Goal: Check status: Check status

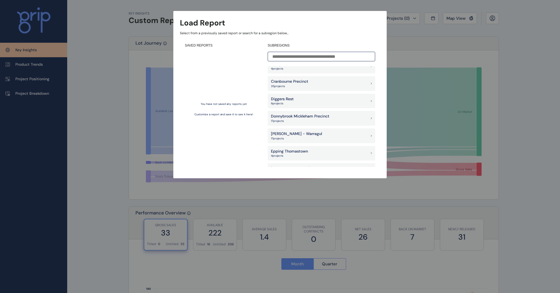
scroll to position [274, 0]
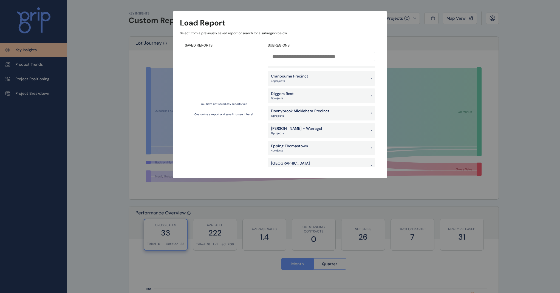
click at [319, 113] on p "Donnybrook Mickleham Precinct" at bounding box center [300, 111] width 58 height 5
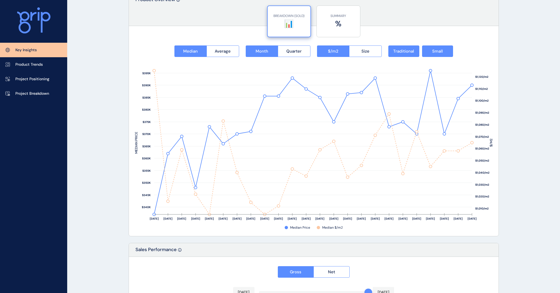
scroll to position [696, 0]
click at [431, 55] on button "Small" at bounding box center [437, 52] width 31 height 12
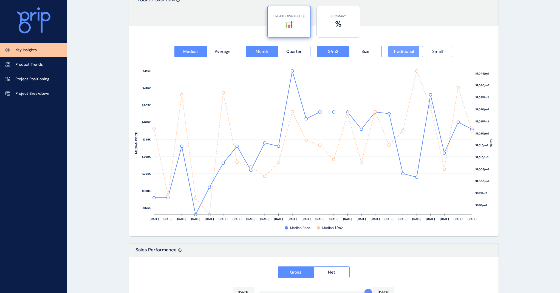
click at [413, 55] on button "Traditional" at bounding box center [403, 52] width 31 height 12
click at [431, 52] on button "Small" at bounding box center [437, 52] width 31 height 12
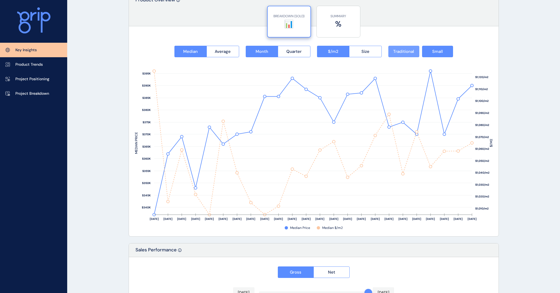
click at [411, 52] on span "Traditional" at bounding box center [403, 51] width 21 height 5
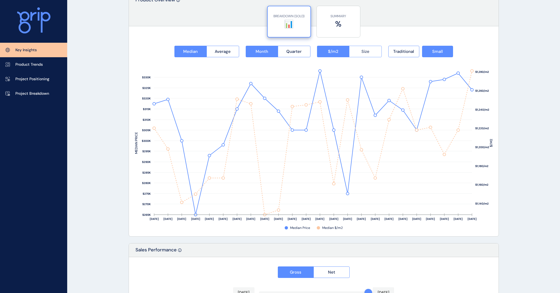
click at [378, 55] on button "Size" at bounding box center [365, 52] width 33 height 12
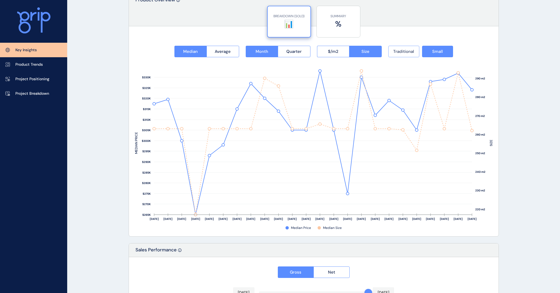
click at [408, 50] on span "Traditional" at bounding box center [403, 51] width 21 height 5
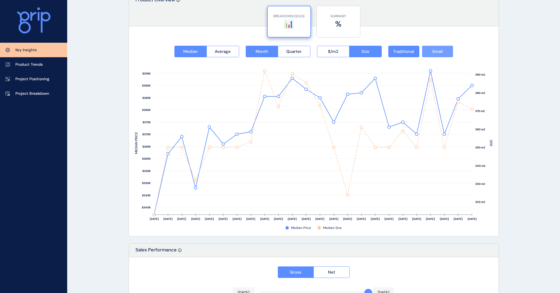
click at [435, 51] on span "Small" at bounding box center [437, 51] width 11 height 5
